Goal: Transaction & Acquisition: Purchase product/service

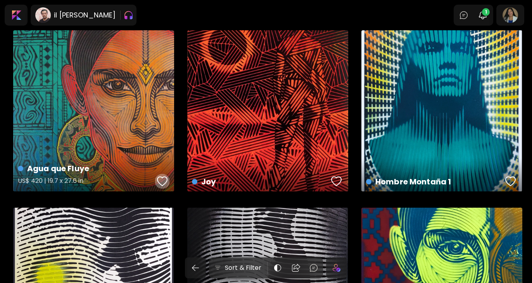
click at [164, 179] on div "button" at bounding box center [162, 181] width 11 height 12
click at [123, 145] on div "Agua que Fluye US$ 420 | 19.7 x 27.6 in" at bounding box center [93, 110] width 161 height 161
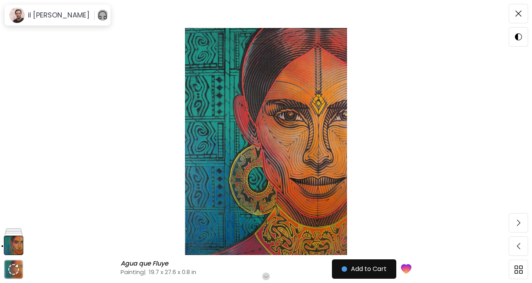
click at [107, 18] on img "button" at bounding box center [103, 15] width 10 height 12
click at [449, 195] on img at bounding box center [266, 141] width 467 height 227
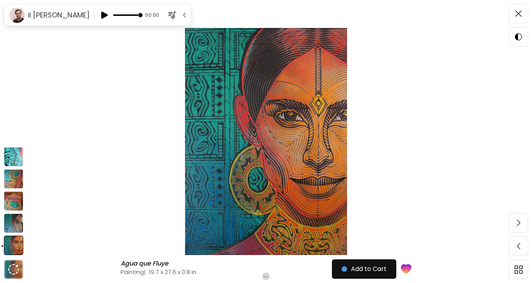
click at [15, 243] on img at bounding box center [13, 244] width 19 height 19
click at [16, 228] on img at bounding box center [13, 222] width 19 height 19
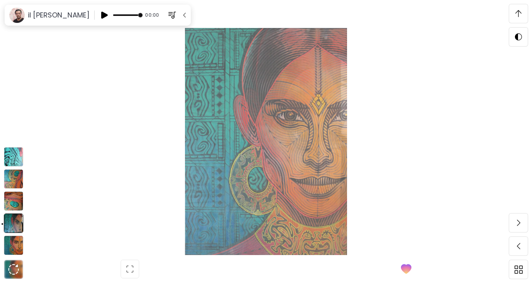
scroll to position [461, 0]
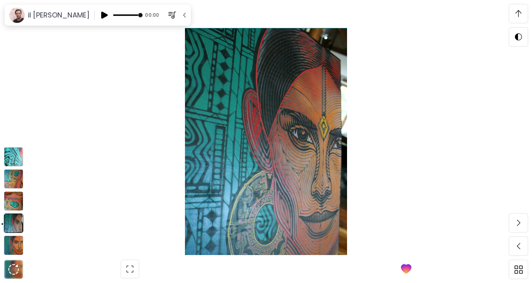
click at [16, 207] on img at bounding box center [13, 200] width 19 height 19
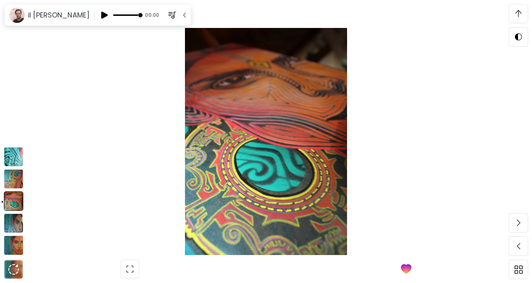
click at [16, 183] on img at bounding box center [13, 178] width 19 height 19
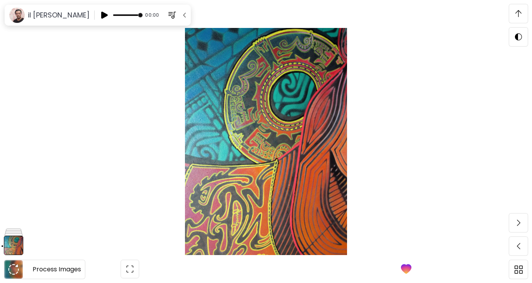
click at [10, 266] on img at bounding box center [13, 269] width 11 height 11
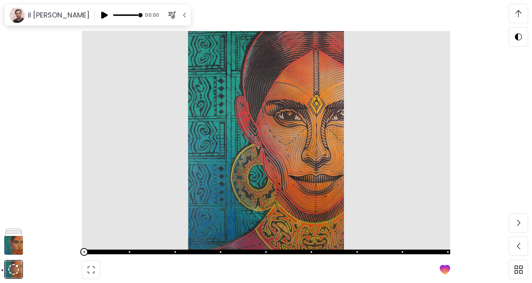
scroll to position [2691, 0]
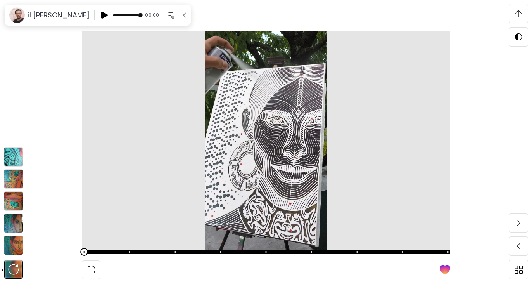
click at [15, 242] on img at bounding box center [13, 244] width 19 height 19
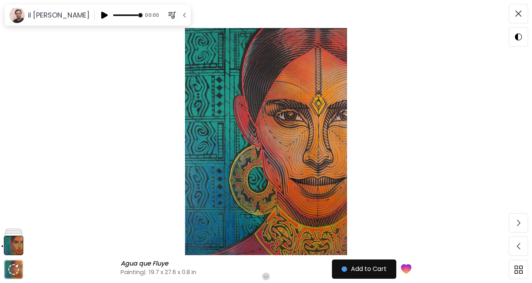
scroll to position [31, 0]
